Goal: Information Seeking & Learning: Find specific fact

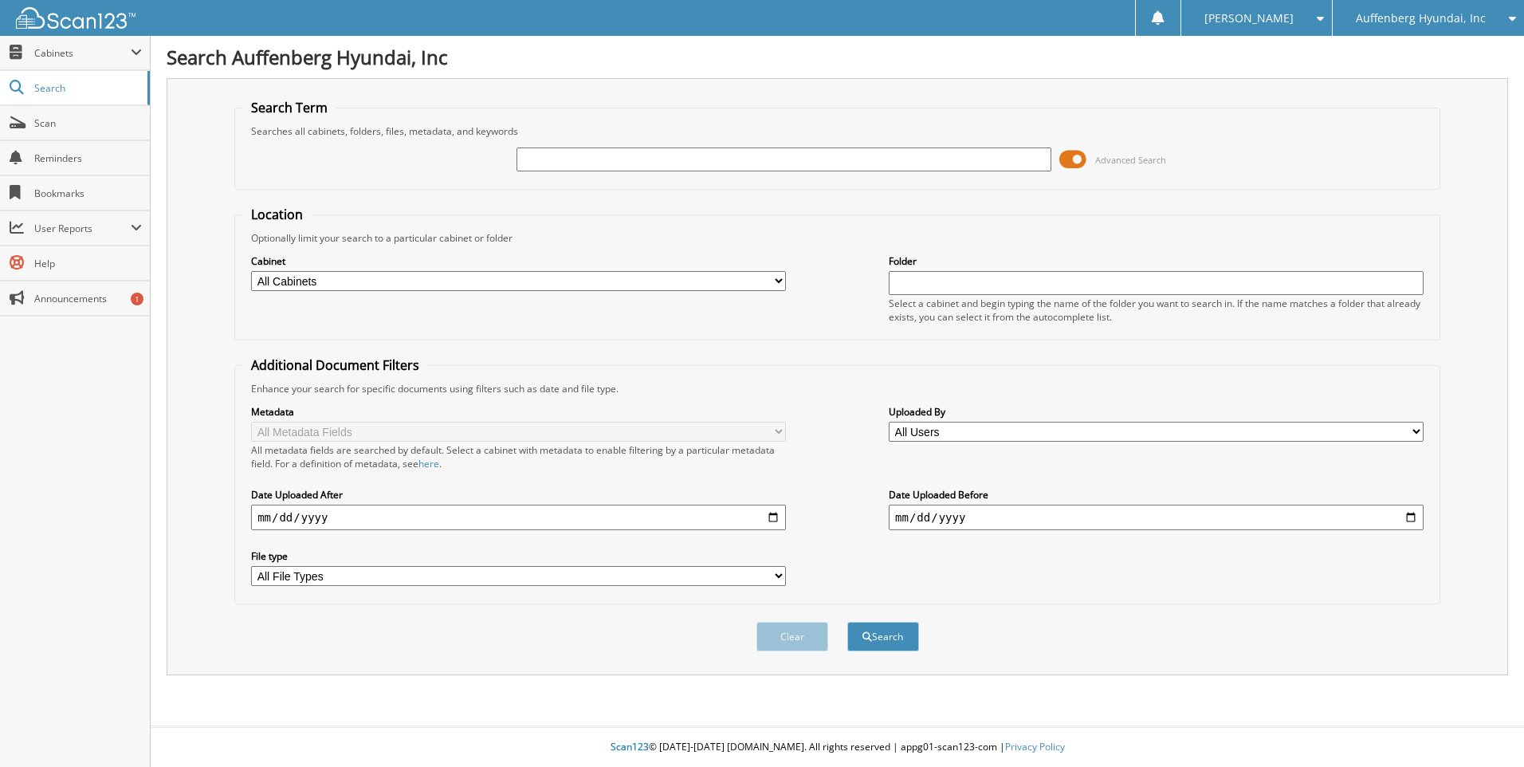
click at [524, 160] on input "text" at bounding box center [783, 159] width 535 height 24
paste input "K3002669"
type input "K3002669"
click at [847, 622] on button "Search" at bounding box center [883, 636] width 72 height 29
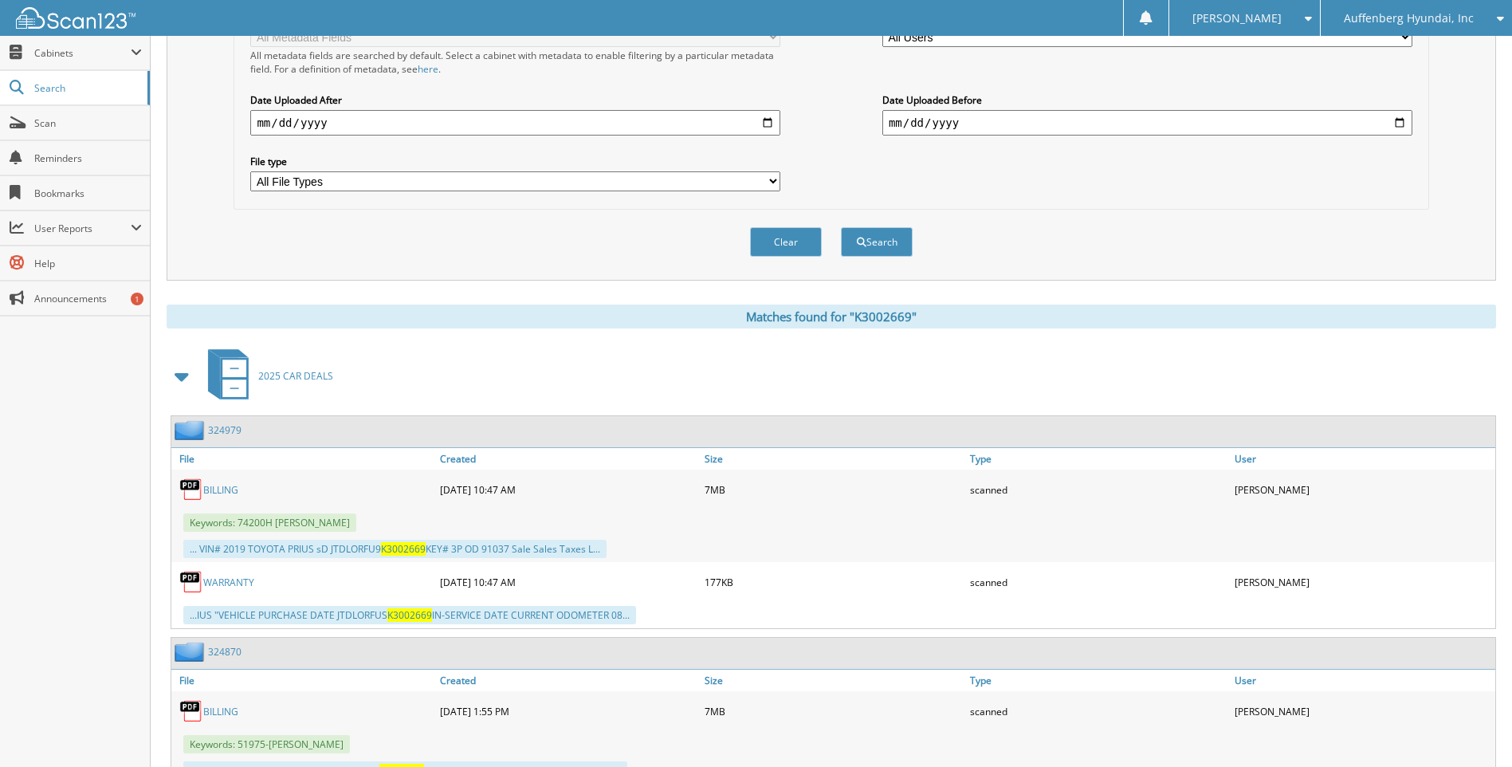
scroll to position [461, 0]
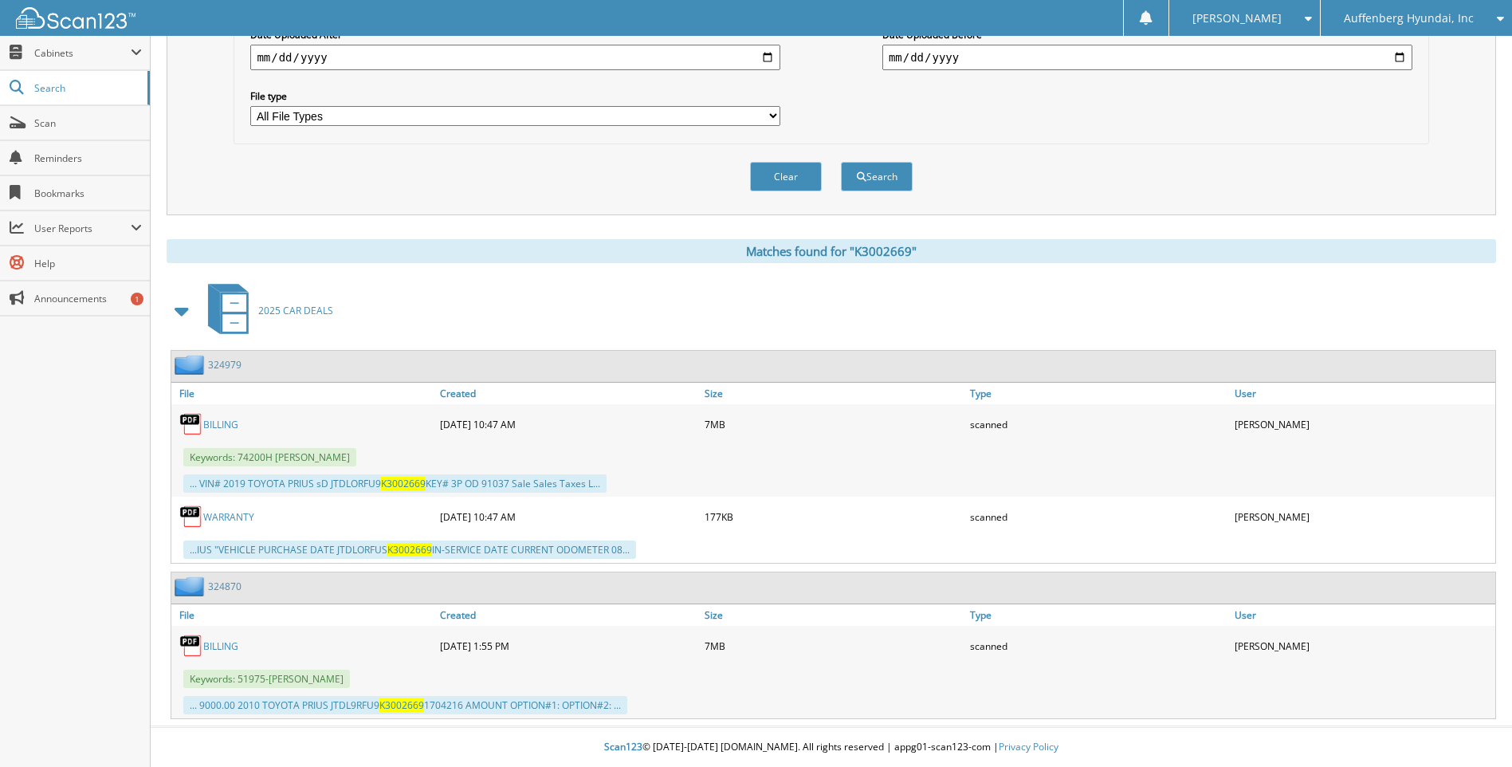
drag, startPoint x: 245, startPoint y: 580, endPoint x: 221, endPoint y: 590, distance: 25.8
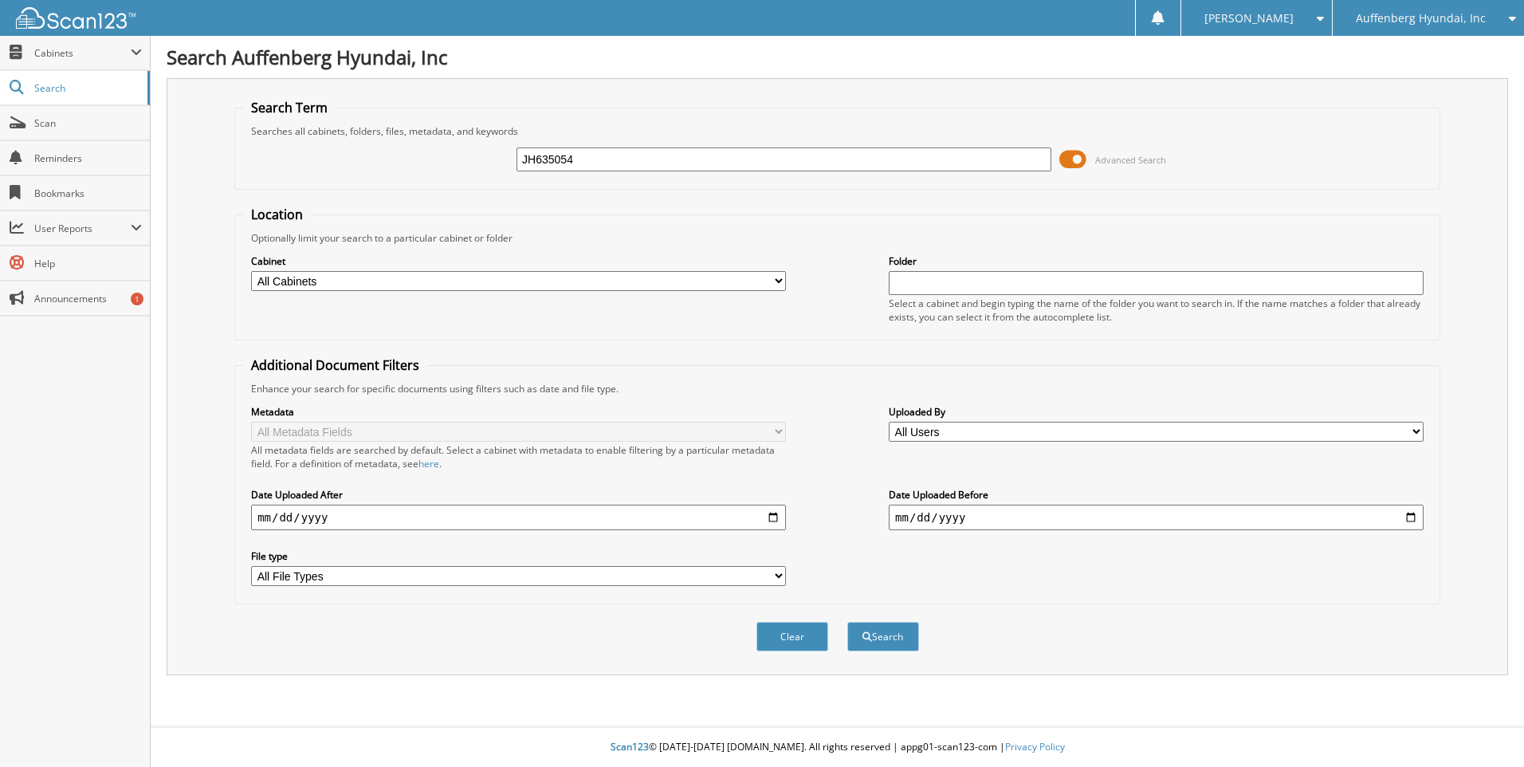
type input "JH635054"
click at [847, 622] on button "Search" at bounding box center [883, 636] width 72 height 29
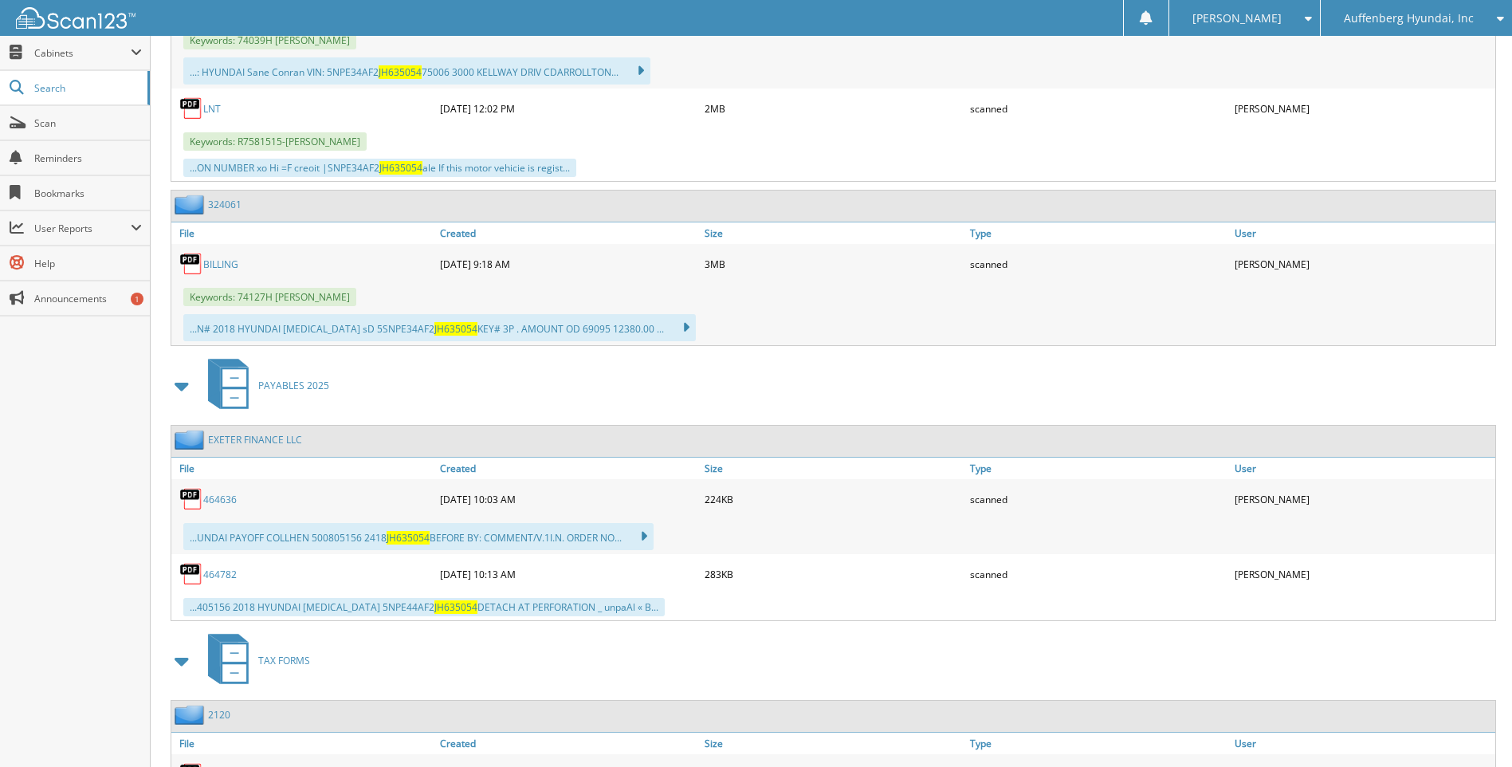
scroll to position [717, 0]
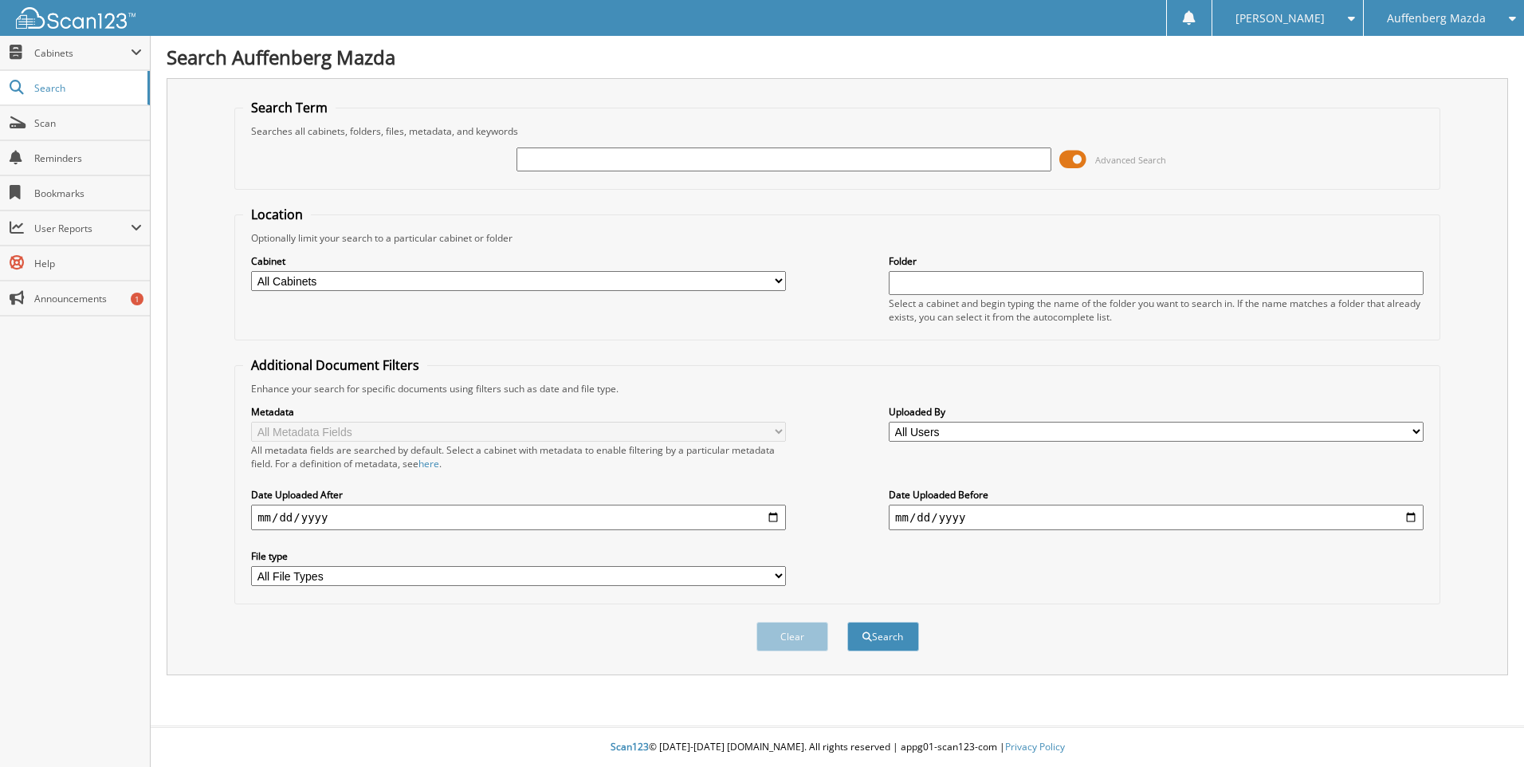
click at [542, 163] on input "text" at bounding box center [783, 159] width 535 height 24
type input "LM041355"
click at [847, 622] on button "Search" at bounding box center [883, 636] width 72 height 29
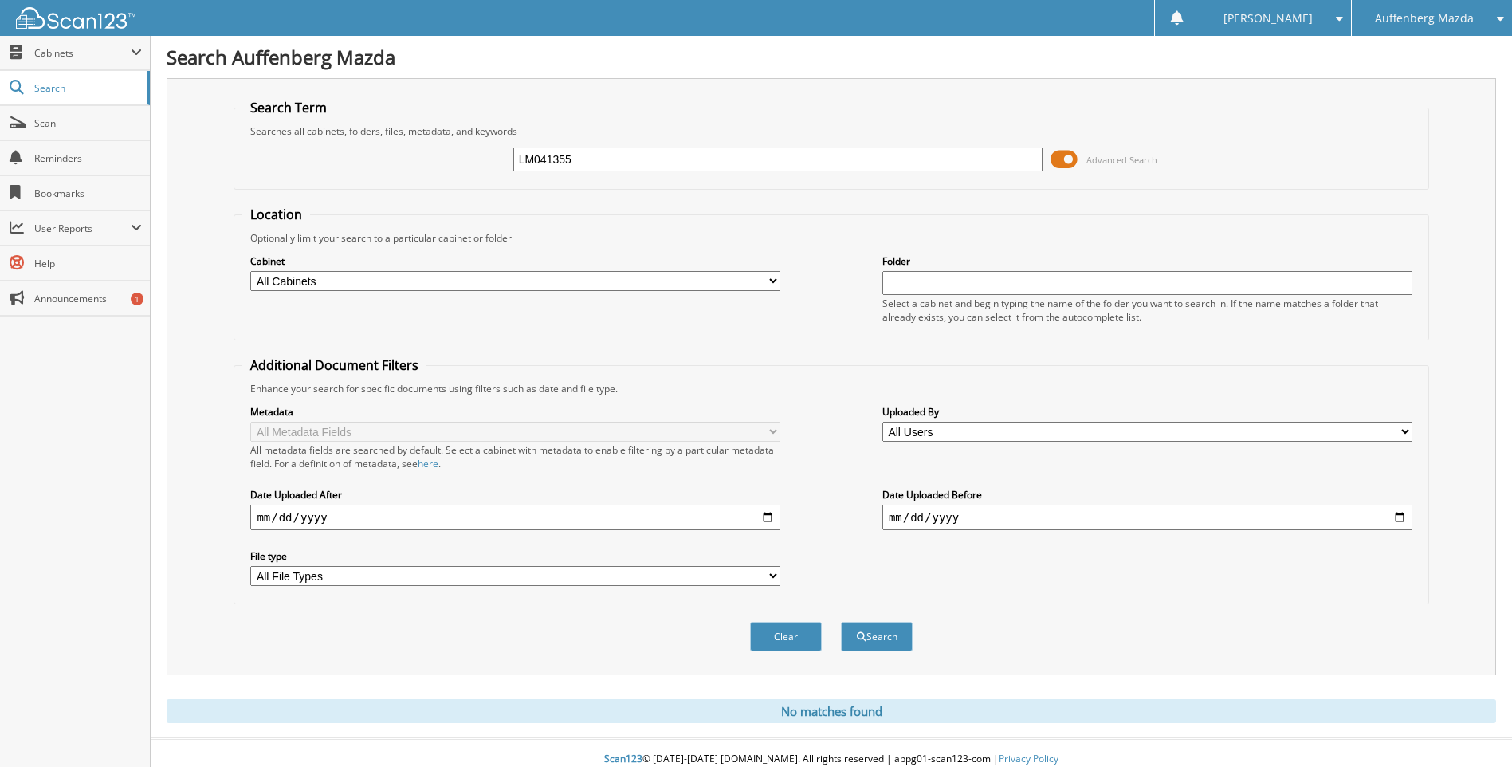
click at [1452, 26] on div "Auffenberg Mazda" at bounding box center [1432, 18] width 144 height 36
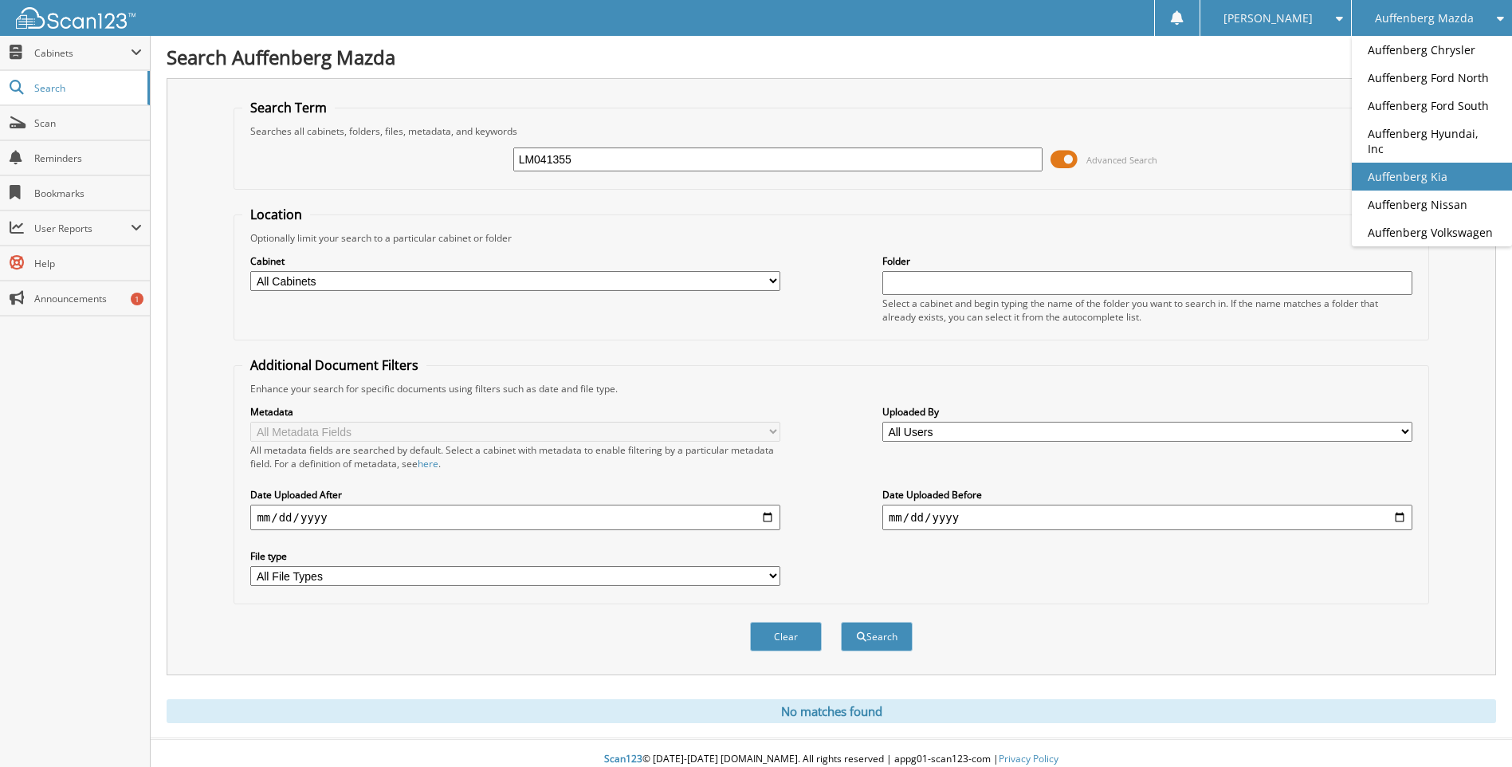
click at [1403, 163] on link "Auffenberg Kia" at bounding box center [1432, 177] width 160 height 28
